Goal: Entertainment & Leisure: Consume media (video, audio)

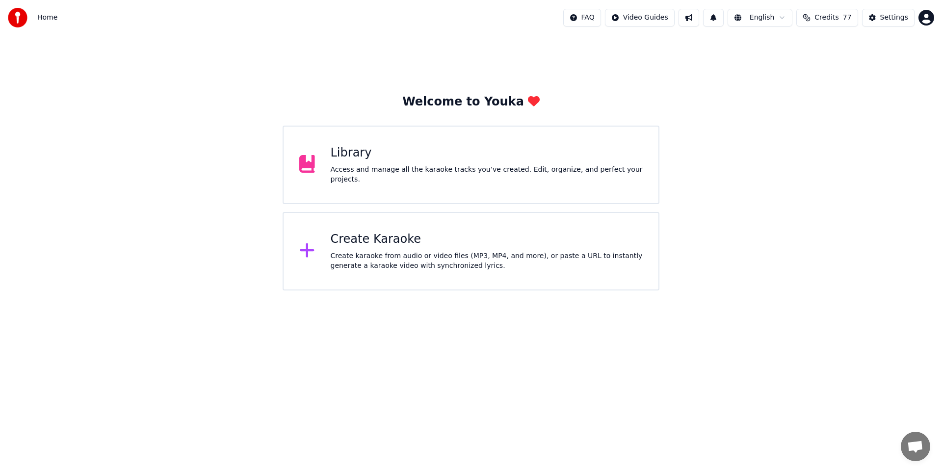
click at [344, 179] on div "Access and manage all the karaoke tracks you’ve created. Edit, organize, and pe…" at bounding box center [487, 175] width 313 height 20
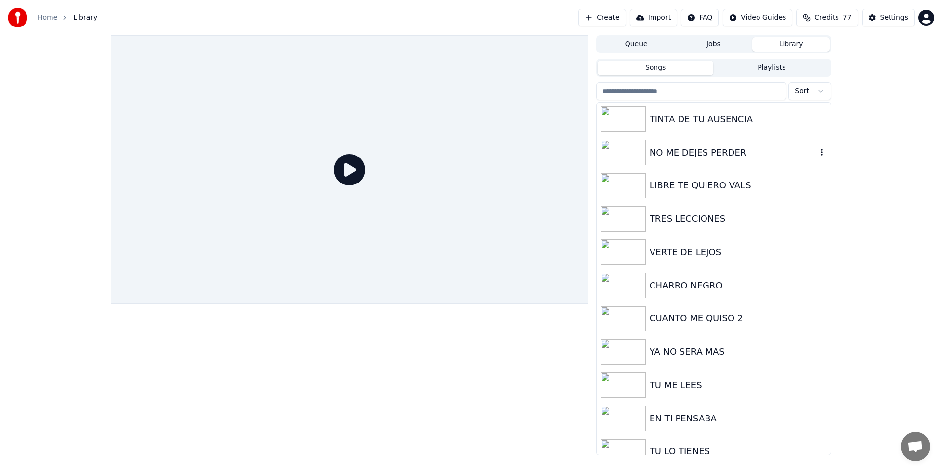
click at [629, 152] on img at bounding box center [623, 153] width 45 height 26
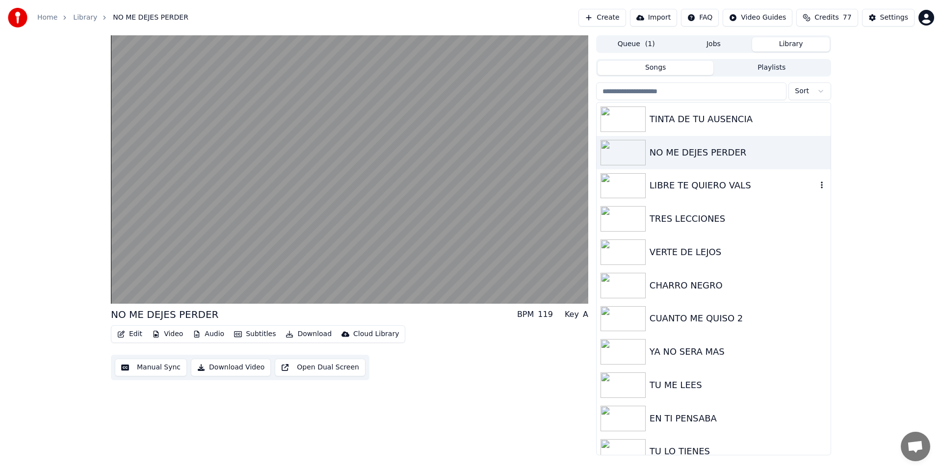
click at [722, 194] on div "LIBRE TE QUIERO VALS" at bounding box center [714, 185] width 234 height 33
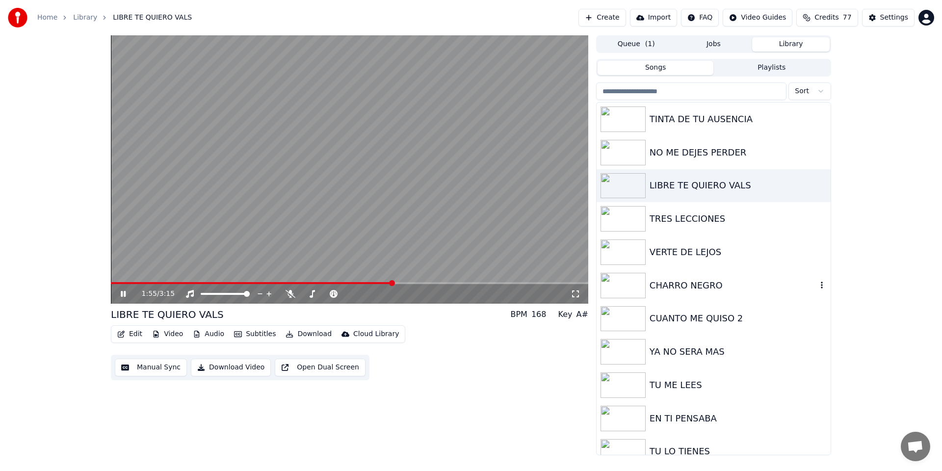
click at [624, 286] on img at bounding box center [623, 286] width 45 height 26
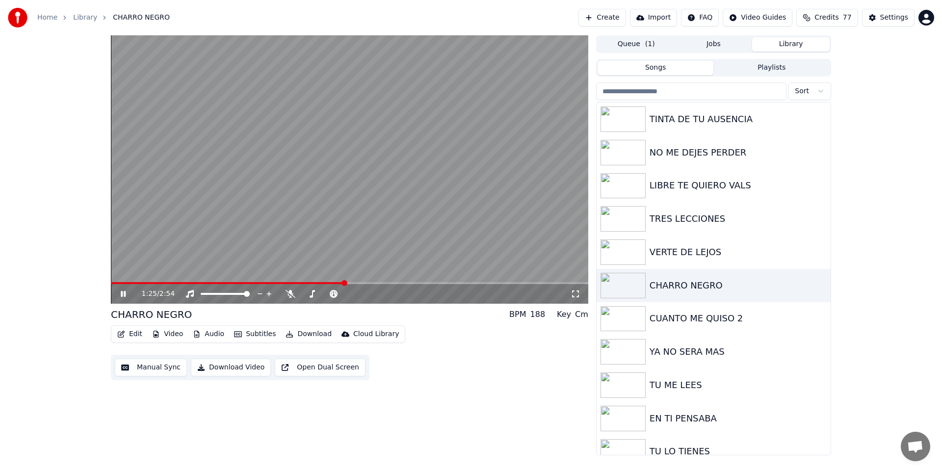
click at [122, 296] on icon at bounding box center [123, 294] width 5 height 6
